Goal: Information Seeking & Learning: Learn about a topic

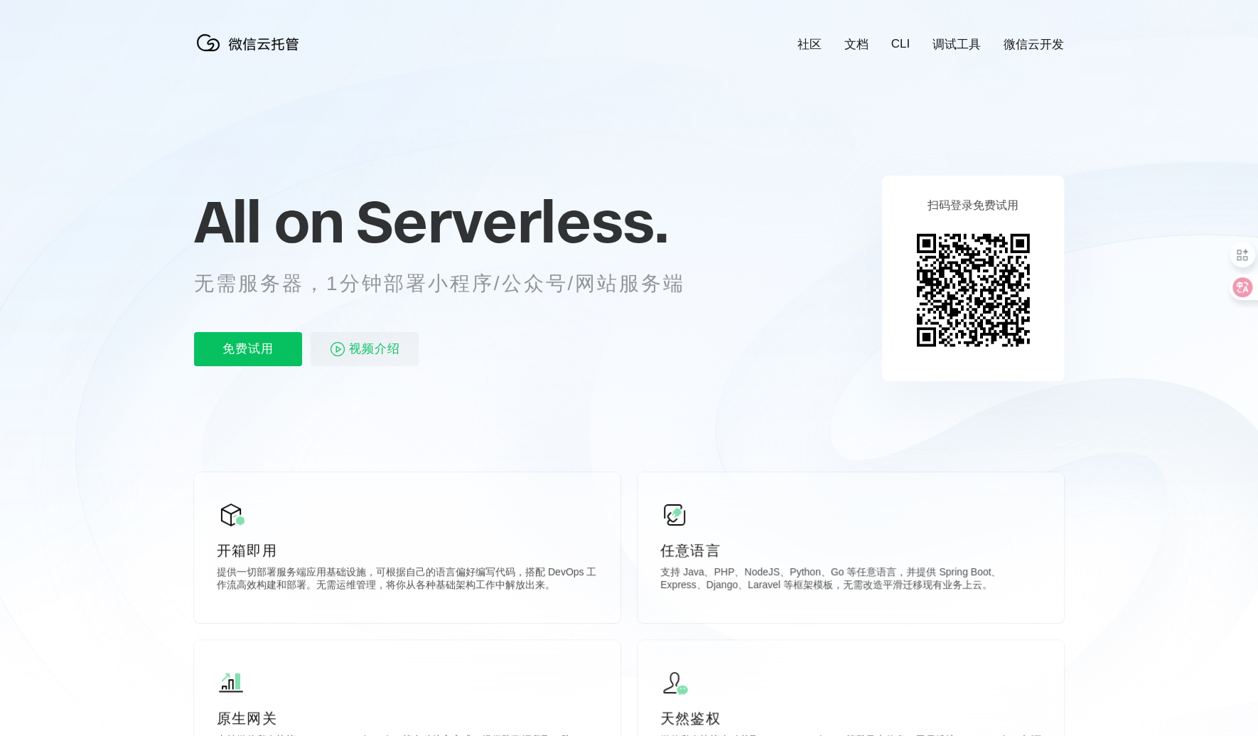
scroll to position [0, 2527]
click at [255, 348] on p "免费试用" at bounding box center [248, 349] width 108 height 34
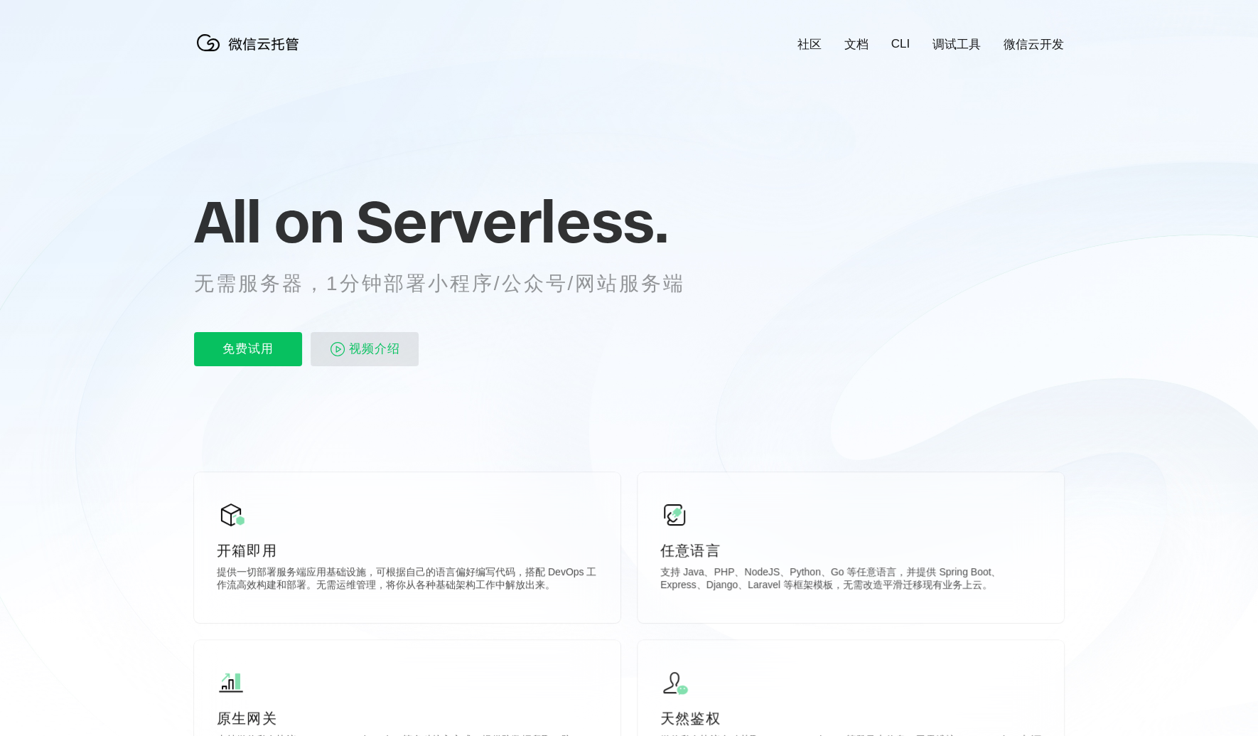
scroll to position [0, 2527]
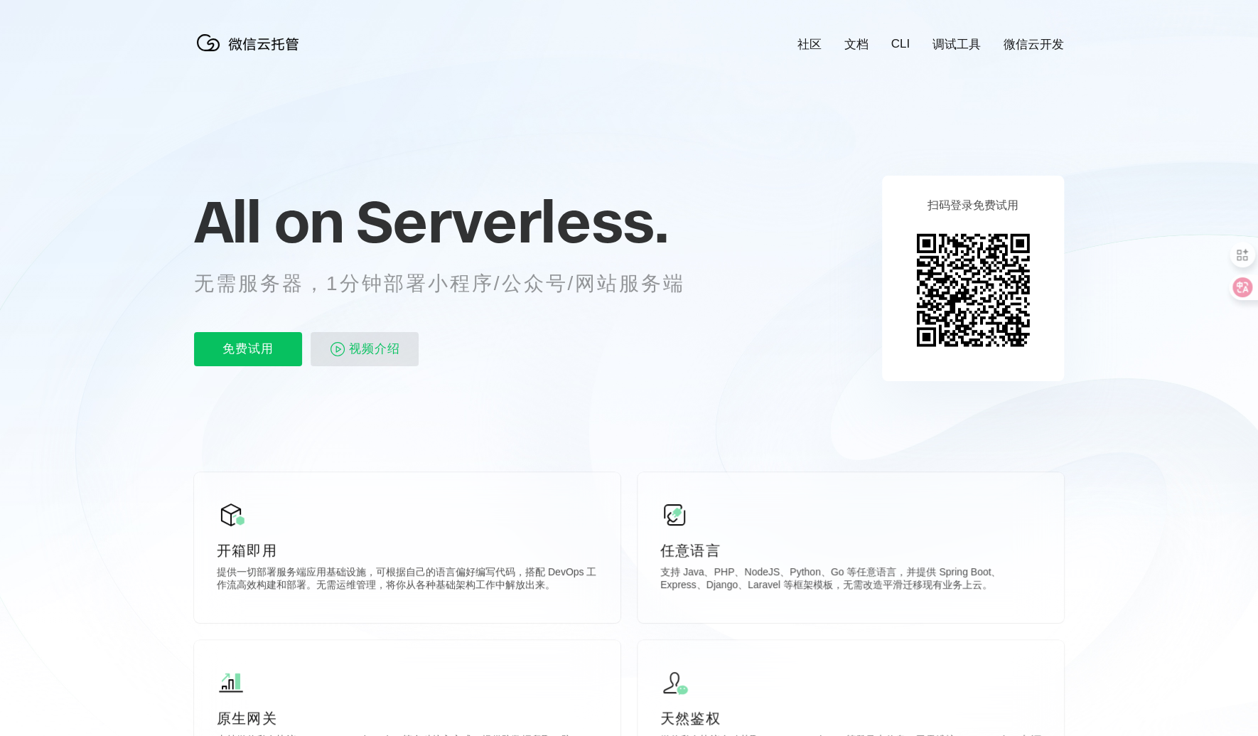
click at [384, 350] on span "视频介绍" at bounding box center [374, 349] width 51 height 34
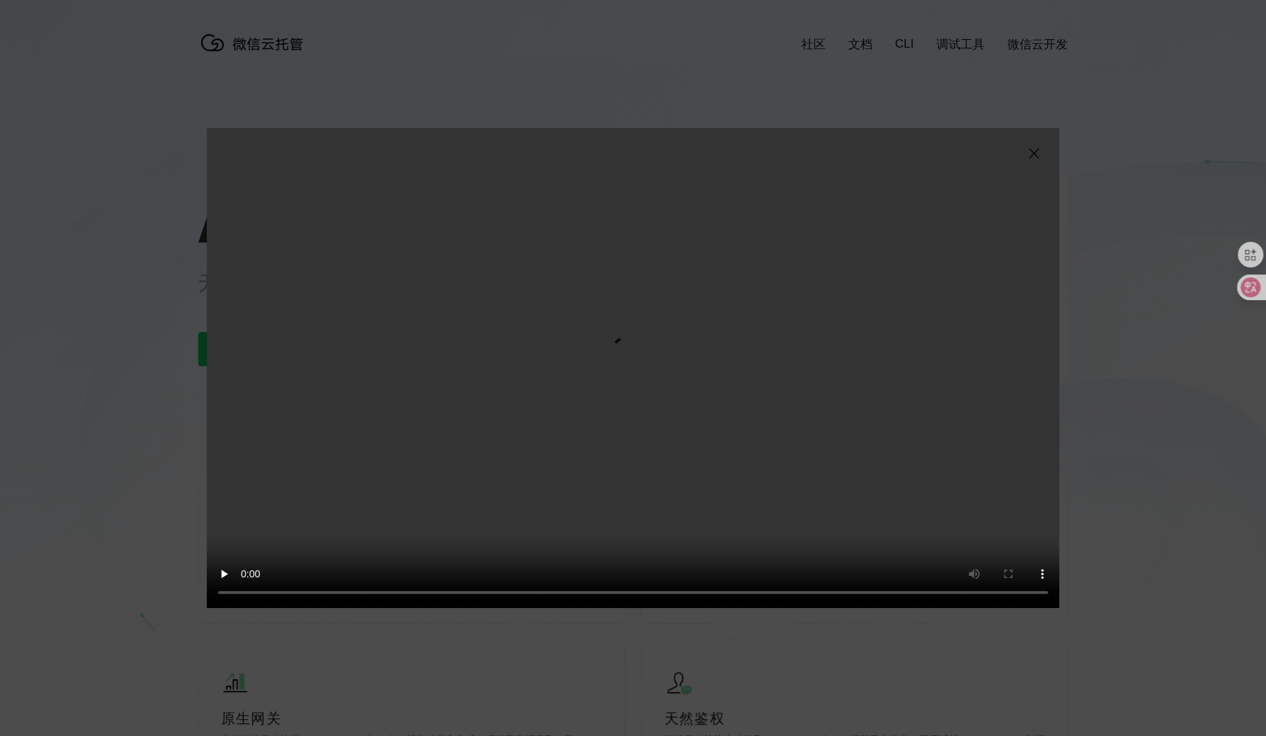
click at [1038, 156] on img at bounding box center [1033, 153] width 17 height 17
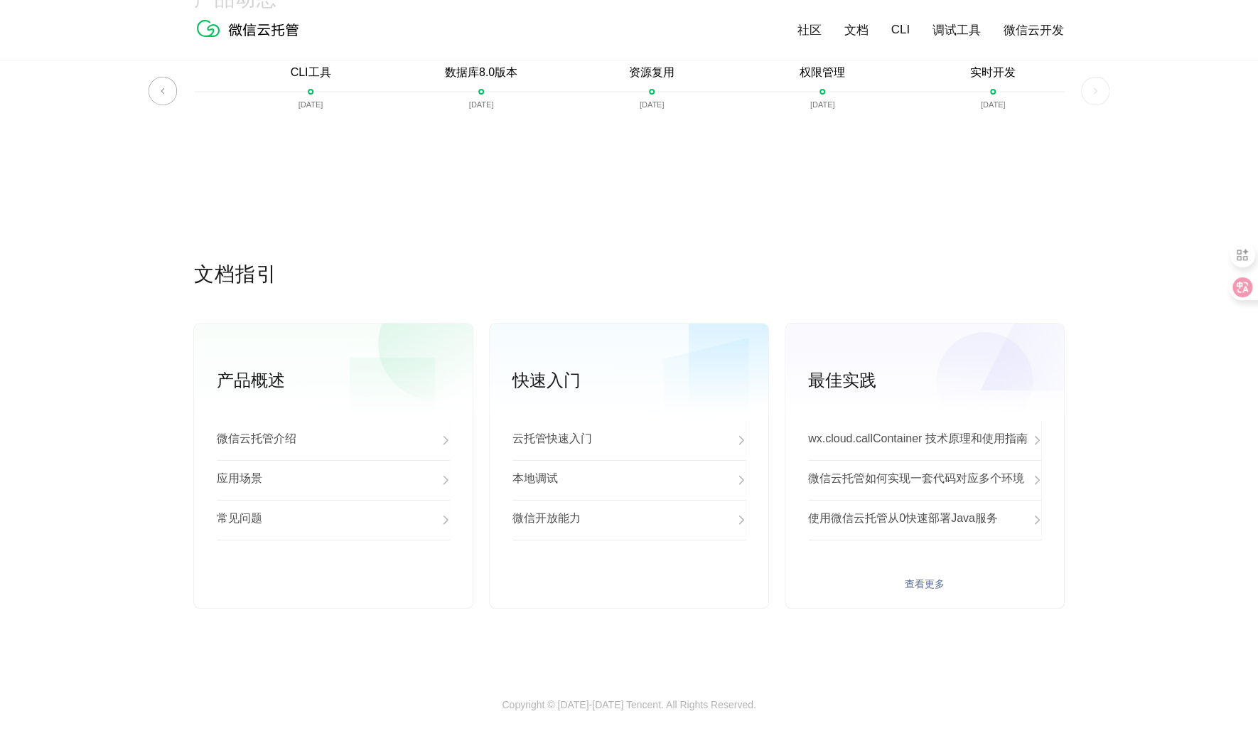
scroll to position [3440, 0]
